Goal: Task Accomplishment & Management: Manage account settings

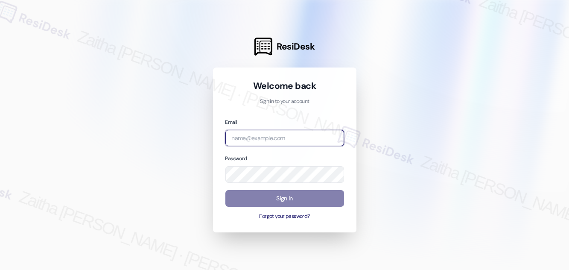
click at [290, 138] on input "email" at bounding box center [285, 138] width 119 height 17
click at [0, 270] on com-1password-button at bounding box center [0, 270] width 0 height 0
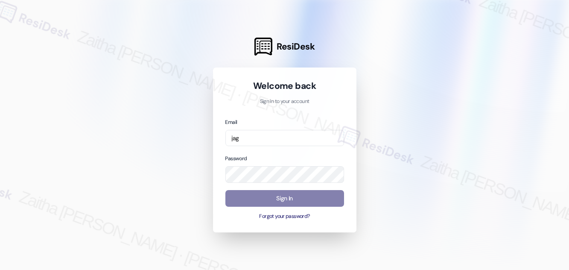
click at [466, 175] on div at bounding box center [284, 135] width 569 height 270
drag, startPoint x: 263, startPoint y: 138, endPoint x: 168, endPoint y: 139, distance: 95.3
click at [168, 139] on div "ResiDesk Welcome back Sign in to your account Email jag Password Sign In Forgot…" at bounding box center [284, 135] width 569 height 270
click at [0, 270] on com-1password-button at bounding box center [0, 270] width 0 height 0
click at [512, 140] on div at bounding box center [284, 135] width 569 height 270
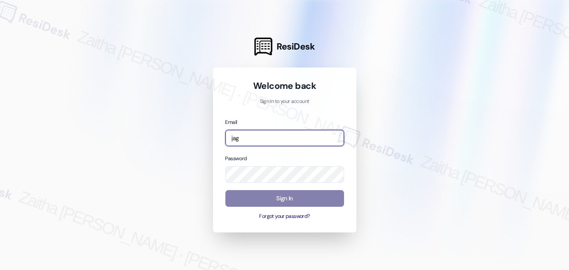
click at [256, 141] on input "jag" at bounding box center [285, 138] width 119 height 17
click at [0, 270] on com-1password-button at bounding box center [0, 270] width 0 height 0
click at [419, 212] on div at bounding box center [284, 135] width 569 height 270
drag, startPoint x: 247, startPoint y: 139, endPoint x: 206, endPoint y: 141, distance: 41.5
click at [206, 141] on div "ResiDesk Welcome back Sign in to your account Email jag Password Sign In Forgot…" at bounding box center [284, 135] width 569 height 270
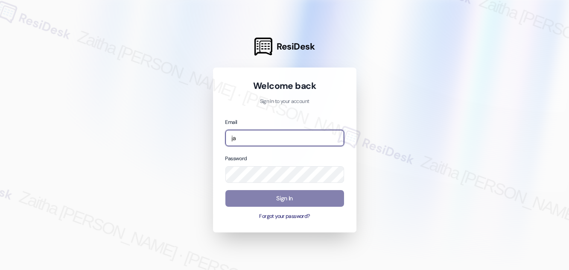
type input "jag"
click at [0, 270] on com-1password-button at bounding box center [0, 270] width 0 height 0
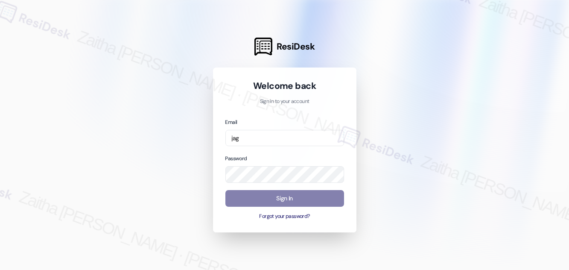
click at [153, 96] on div at bounding box center [284, 135] width 569 height 270
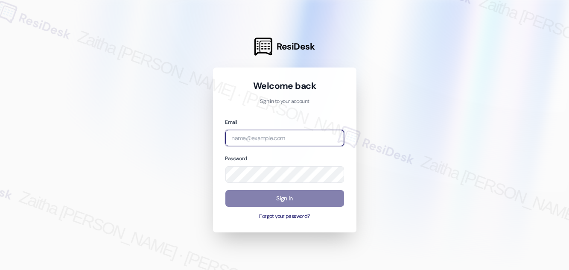
click at [267, 142] on input "email" at bounding box center [285, 138] width 119 height 17
click at [0, 270] on com-1password-button at bounding box center [0, 270] width 0 height 0
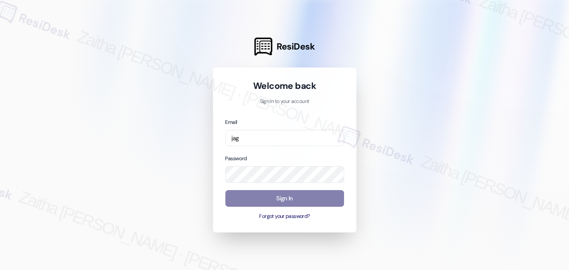
click at [501, 151] on div at bounding box center [284, 135] width 569 height 270
drag, startPoint x: 264, startPoint y: 138, endPoint x: 186, endPoint y: 138, distance: 78.2
click at [186, 138] on div "ResiDesk Welcome back Sign in to your account Email jag Password Sign In Forgot…" at bounding box center [284, 135] width 569 height 270
click at [397, 102] on div at bounding box center [284, 135] width 569 height 270
drag, startPoint x: 247, startPoint y: 144, endPoint x: 175, endPoint y: 138, distance: 72.1
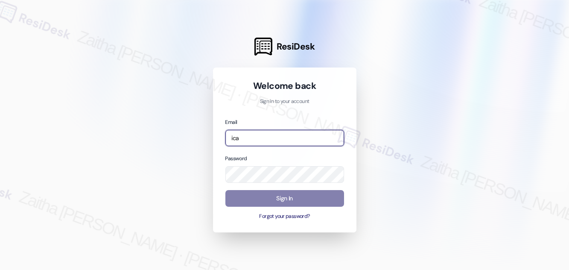
click at [175, 138] on div "ResiDesk Welcome back Sign in to your account Email ica Password Sign In Forgot…" at bounding box center [284, 135] width 569 height 270
paste input "automated-surveys-jag-zaitha.mae.garcia@jag.com"
type input "automated-surveys-jag-zaitha.mae.garcia@jag.com"
